Goal: Use online tool/utility

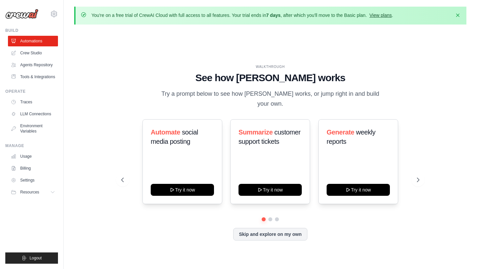
click at [376, 14] on link "View plans" at bounding box center [380, 15] width 22 height 5
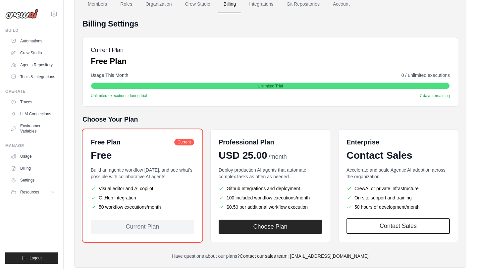
scroll to position [64, 0]
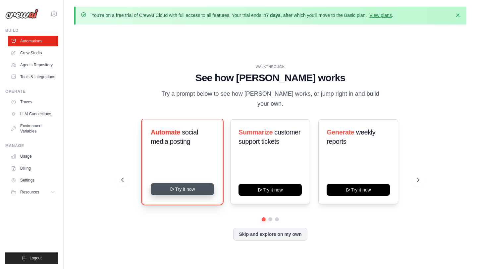
click at [166, 183] on button "Try it now" at bounding box center [182, 189] width 63 height 12
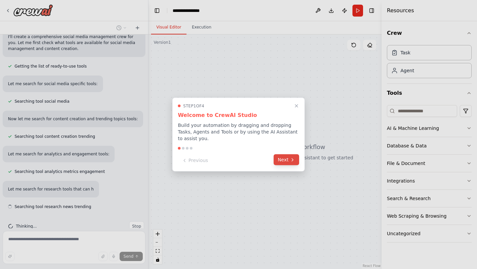
scroll to position [74, 0]
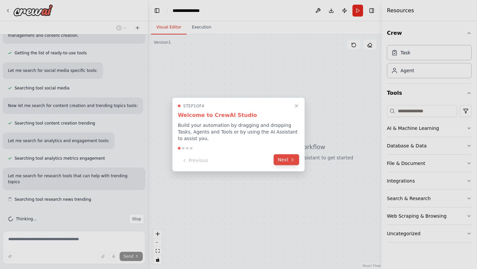
click at [276, 161] on button "Next" at bounding box center [287, 159] width 26 height 11
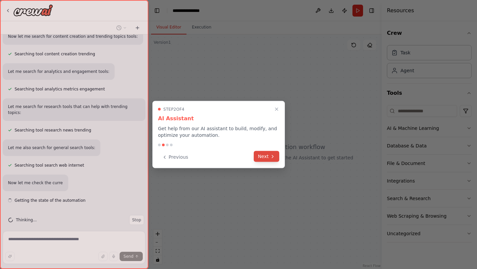
scroll to position [144, 0]
click at [275, 160] on button "Next" at bounding box center [267, 156] width 26 height 11
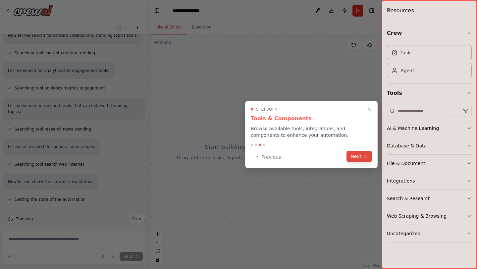
click at [351, 153] on button "Next" at bounding box center [359, 156] width 26 height 11
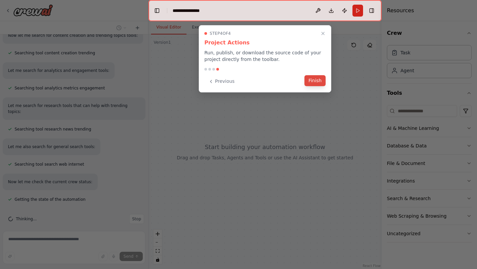
click at [304, 81] on button "Finish" at bounding box center [314, 80] width 21 height 11
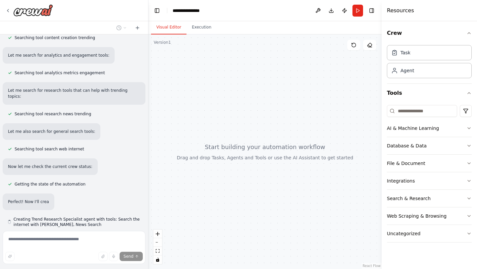
scroll to position [160, 0]
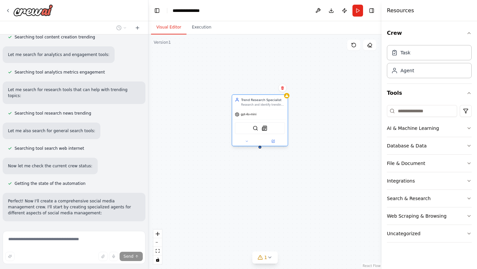
drag, startPoint x: 308, startPoint y: 91, endPoint x: 250, endPoint y: 107, distance: 60.2
click at [250, 108] on div "Trend Research Specialist Research and identify trending topics, hashtags, and …" at bounding box center [260, 102] width 56 height 15
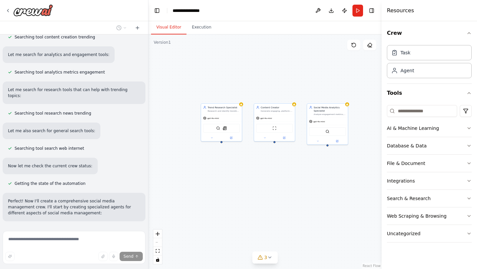
drag, startPoint x: 310, startPoint y: 176, endPoint x: 228, endPoint y: 182, distance: 83.1
click at [227, 184] on div "Trend Research Specialist Research and identify trending topics, hashtags, and …" at bounding box center [264, 151] width 233 height 234
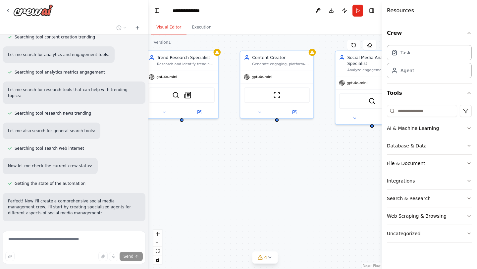
drag, startPoint x: 228, startPoint y: 182, endPoint x: 192, endPoint y: 193, distance: 37.4
click at [192, 193] on div "Trend Research Specialist Research and identify trending topics, hashtags, and …" at bounding box center [264, 151] width 233 height 234
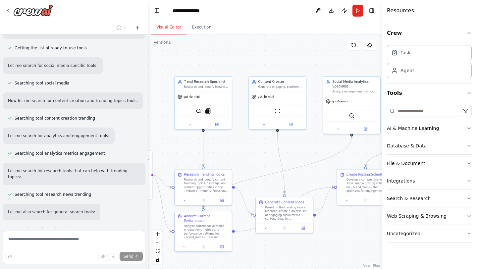
scroll to position [0, 0]
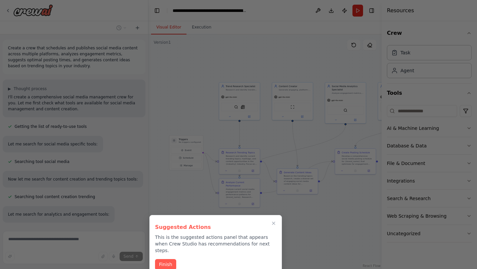
drag, startPoint x: 245, startPoint y: 212, endPoint x: 286, endPoint y: 205, distance: 41.9
click at [286, 205] on div "Create a crew that schedules and publishes social media content across multiple…" at bounding box center [238, 134] width 477 height 269
click at [159, 258] on button "Finish" at bounding box center [165, 263] width 21 height 11
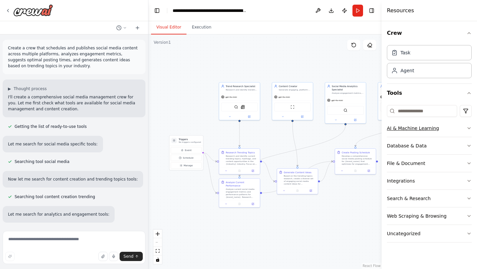
click at [420, 132] on button "AI & Machine Learning" at bounding box center [429, 128] width 85 height 17
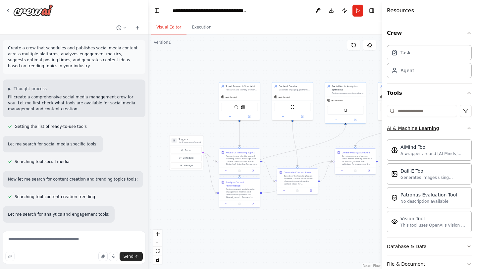
click at [420, 132] on button "AI & Machine Learning" at bounding box center [429, 128] width 85 height 17
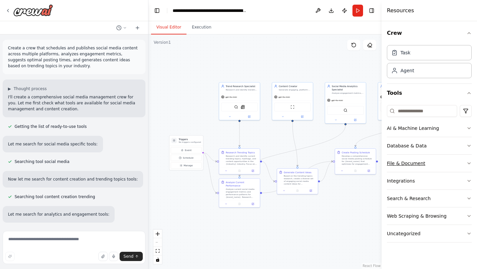
click at [408, 163] on div "File & Document" at bounding box center [406, 163] width 38 height 7
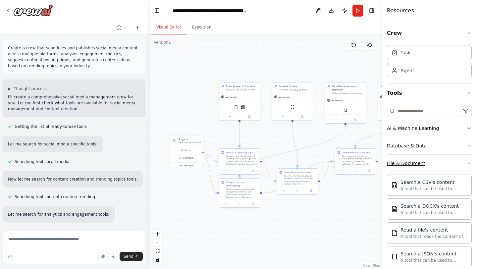
click at [408, 163] on div "File & Document" at bounding box center [406, 163] width 38 height 7
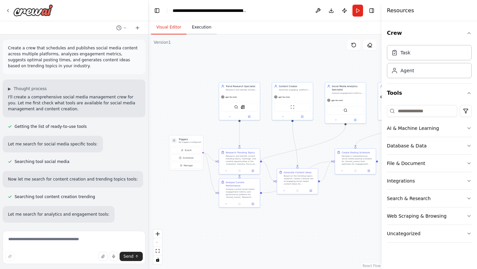
click at [200, 28] on button "Execution" at bounding box center [201, 28] width 30 height 14
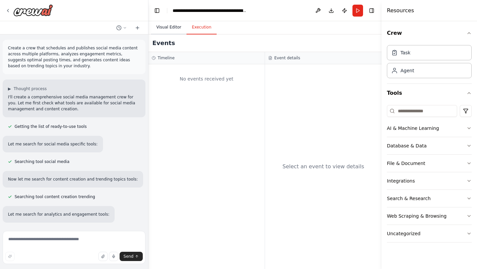
click at [172, 28] on button "Visual Editor" at bounding box center [168, 28] width 35 height 14
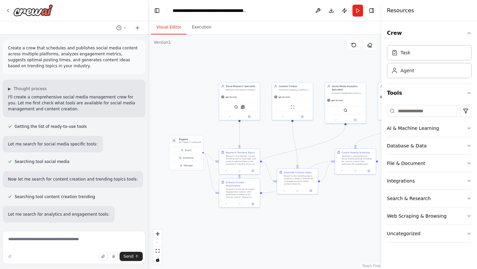
click at [160, 242] on div "React Flow controls" at bounding box center [157, 247] width 9 height 34
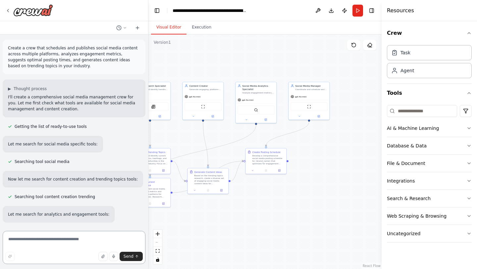
drag, startPoint x: 220, startPoint y: 242, endPoint x: 127, endPoint y: 242, distance: 92.7
click at [128, 241] on div "Create a crew that schedules and publishes social media content across multiple…" at bounding box center [238, 134] width 477 height 269
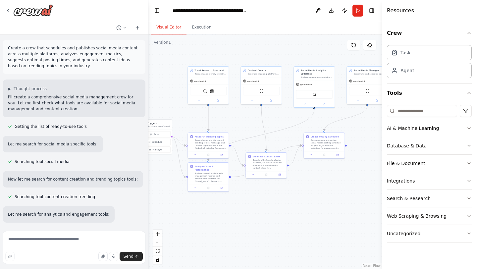
drag, startPoint x: 182, startPoint y: 240, endPoint x: 242, endPoint y: 224, distance: 62.3
click at [242, 224] on div ".deletable-edge-delete-btn { width: 20px; height: 20px; border: 0px solid #ffff…" at bounding box center [264, 151] width 233 height 234
click at [229, 41] on div ".deletable-edge-delete-btn { width: 20px; height: 20px; border: 0px solid #ffff…" at bounding box center [264, 151] width 233 height 234
click at [130, 26] on div at bounding box center [128, 28] width 29 height 8
click at [140, 26] on icon at bounding box center [137, 27] width 5 height 5
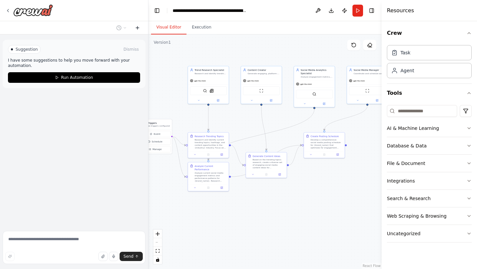
click at [140, 26] on icon at bounding box center [137, 27] width 5 height 5
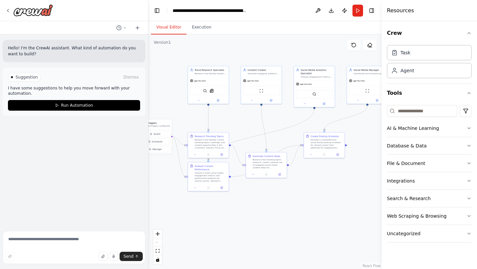
click at [196, 46] on div ".deletable-edge-delete-btn { width: 20px; height: 20px; border: 0px solid #ffff…" at bounding box center [264, 151] width 233 height 234
click at [426, 179] on button "Integrations" at bounding box center [429, 180] width 85 height 17
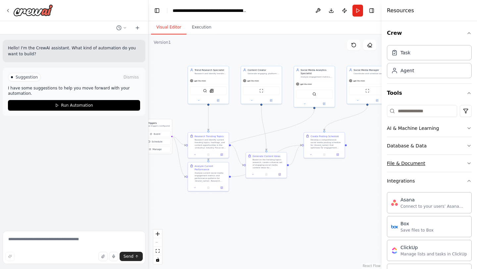
click at [419, 161] on div "File & Document" at bounding box center [406, 163] width 38 height 7
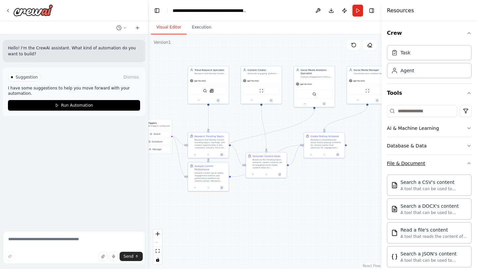
click at [419, 161] on div "File & Document" at bounding box center [406, 163] width 38 height 7
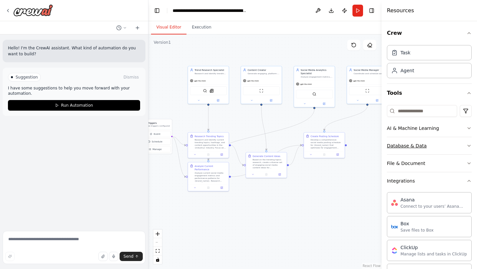
click at [419, 148] on div "Database & Data" at bounding box center [407, 145] width 40 height 7
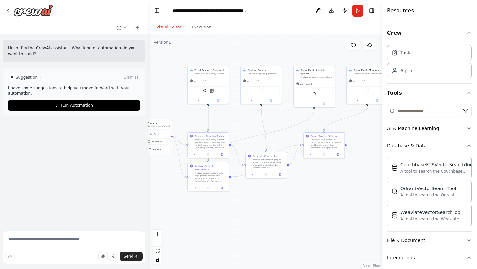
click at [419, 148] on div "Database & Data" at bounding box center [407, 145] width 40 height 7
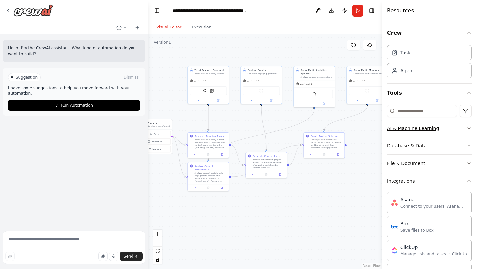
click at [424, 135] on button "AI & Machine Learning" at bounding box center [429, 128] width 85 height 17
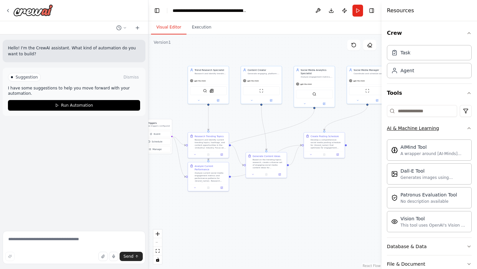
click at [424, 135] on button "AI & Machine Learning" at bounding box center [429, 128] width 85 height 17
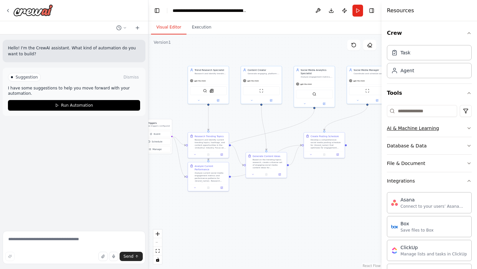
click at [399, 130] on div "AI & Machine Learning" at bounding box center [413, 128] width 52 height 7
